Goal: Task Accomplishment & Management: Manage account settings

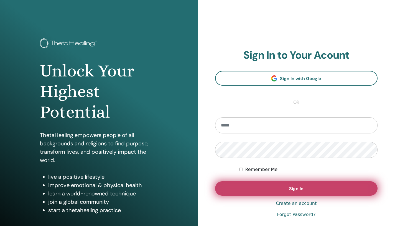
type input "**********"
click at [309, 190] on button "Sign In" at bounding box center [296, 188] width 163 height 14
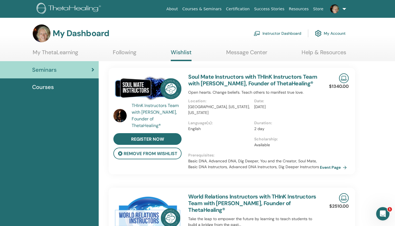
click at [203, 8] on link "Courses & Seminars" at bounding box center [202, 9] width 44 height 10
